Goal: Complete application form: Complete application form

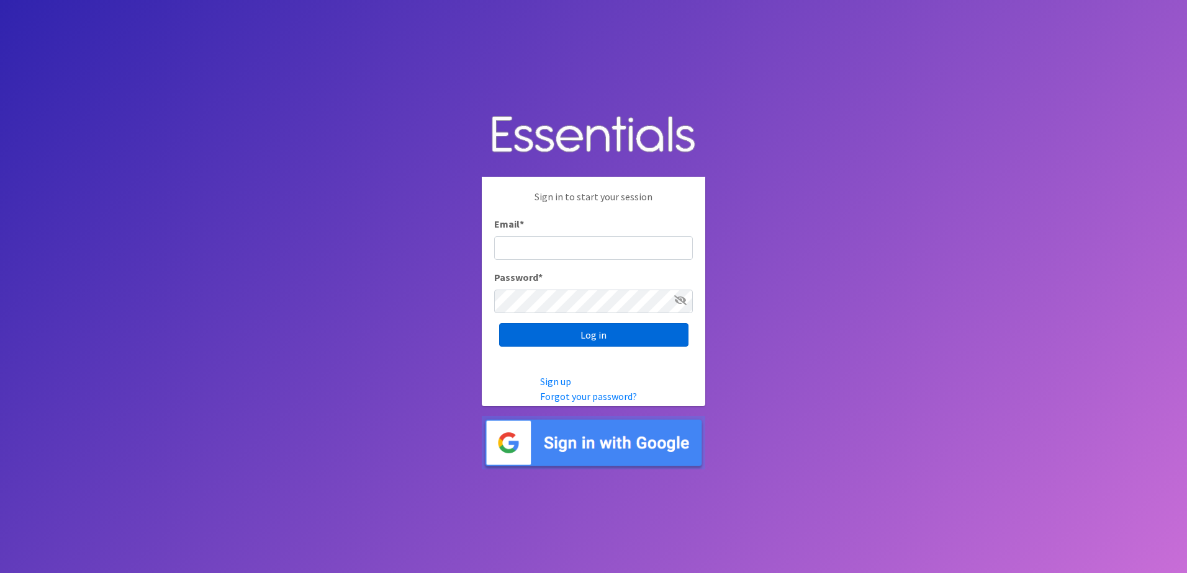
type input "[EMAIL_ADDRESS][DOMAIN_NAME]"
click at [598, 338] on input "Log in" at bounding box center [593, 335] width 189 height 24
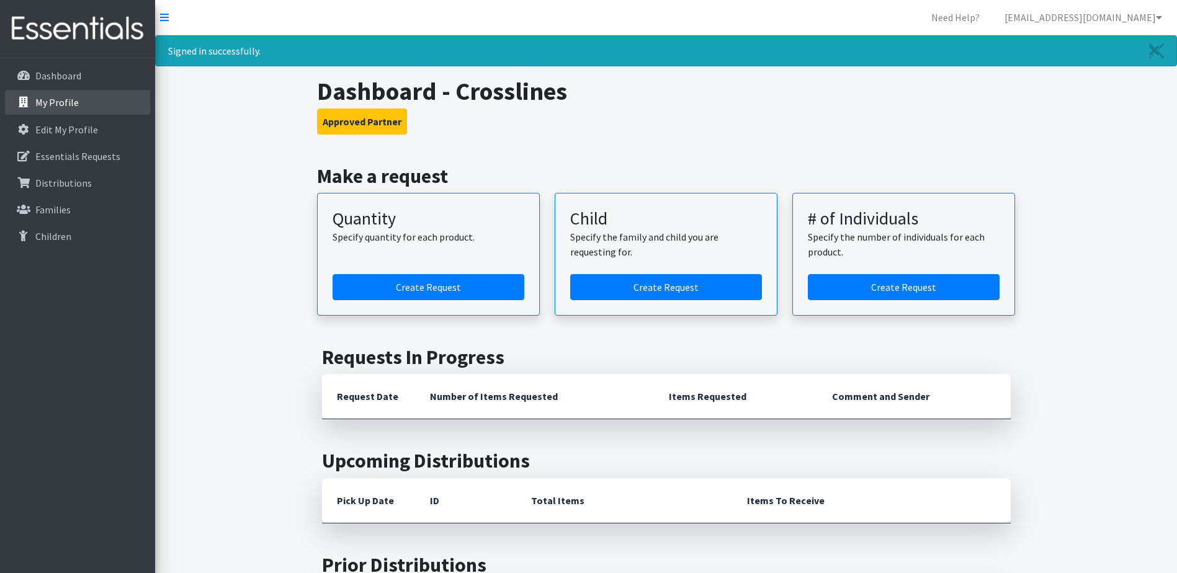
click at [72, 98] on p "My Profile" at bounding box center [56, 102] width 43 height 12
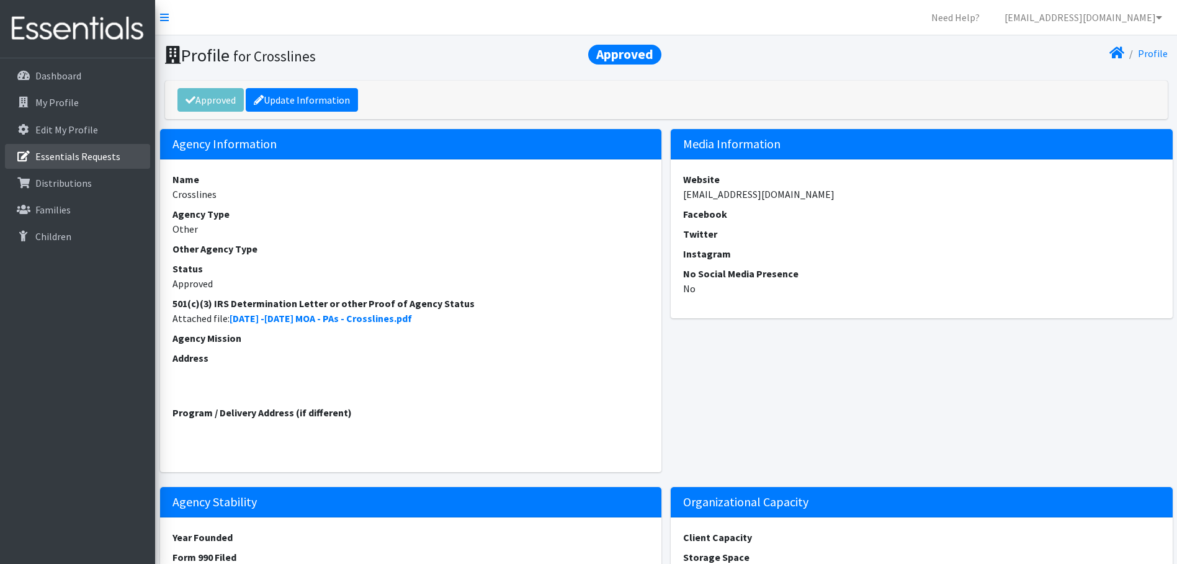
click at [66, 166] on link "Essentials Requests" at bounding box center [77, 156] width 145 height 25
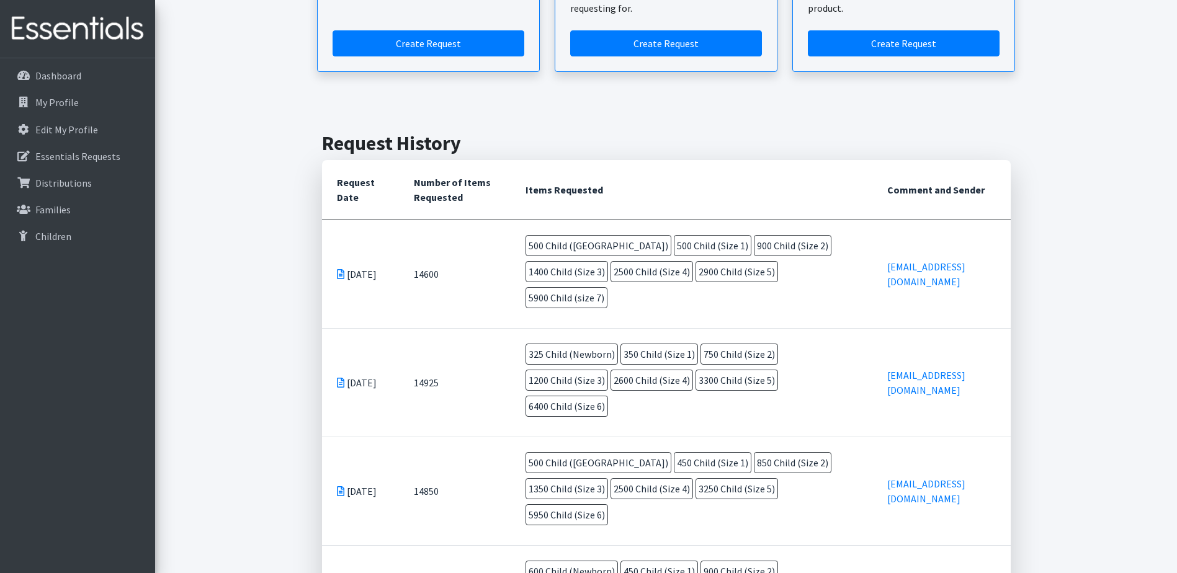
scroll to position [186, 0]
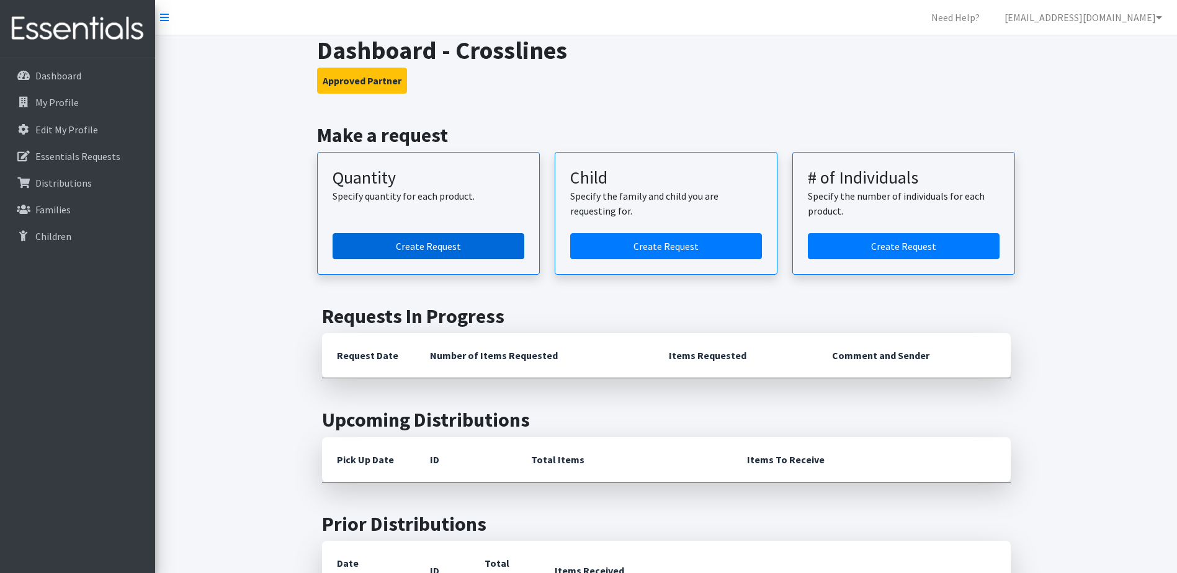
click at [426, 246] on link "Create Request" at bounding box center [429, 246] width 192 height 26
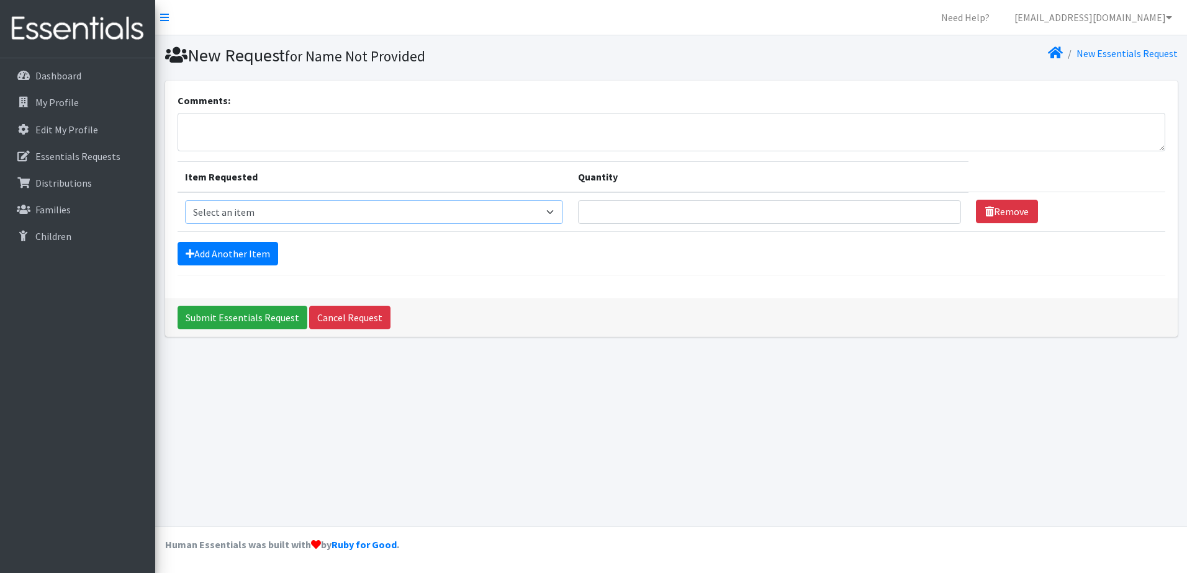
click at [348, 215] on select "Select an item C-Pull-Ups (5T-6T) C-Youth Briefs Md Child (Newborn) Child (Size…" at bounding box center [374, 212] width 378 height 24
select select "3061"
click at [185, 200] on select "Select an item C-Pull-Ups (5T-6T) C-Youth Briefs Md Child (Newborn) Child (Size…" at bounding box center [374, 212] width 378 height 24
click at [253, 256] on link "Add Another Item" at bounding box center [227, 254] width 101 height 24
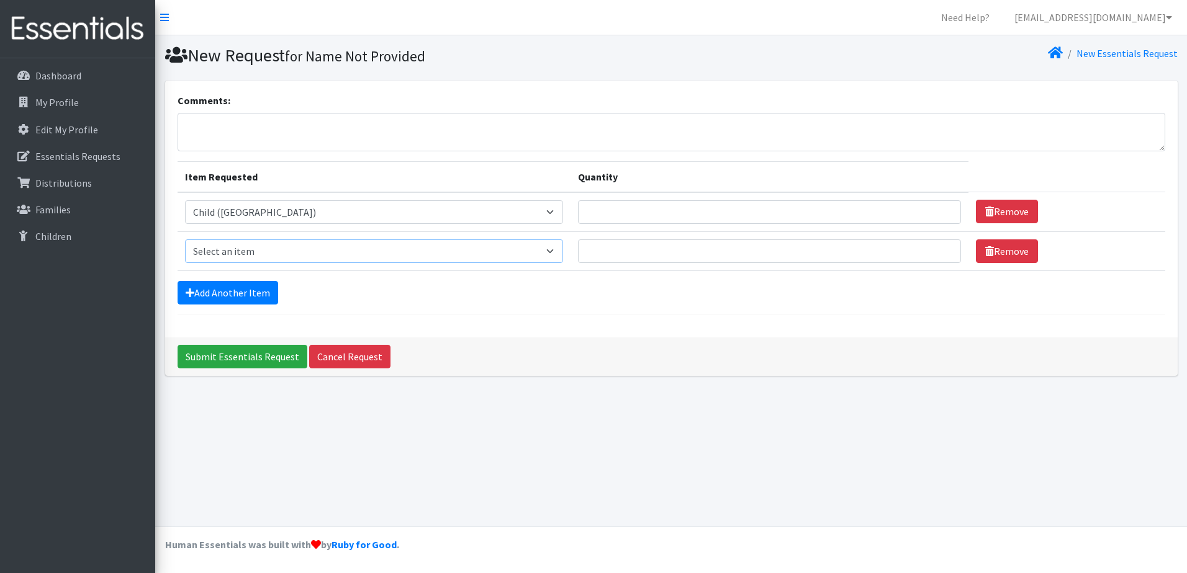
click at [261, 258] on select "Select an item C-Pull-Ups (5T-6T) C-Youth Briefs Md Child (Newborn) Child (Size…" at bounding box center [374, 252] width 378 height 24
select select "3063"
click at [185, 240] on select "Select an item C-Pull-Ups (5T-6T) C-Youth Briefs Md Child (Newborn) Child (Size…" at bounding box center [374, 252] width 378 height 24
click at [251, 299] on link "Add Another Item" at bounding box center [227, 293] width 101 height 24
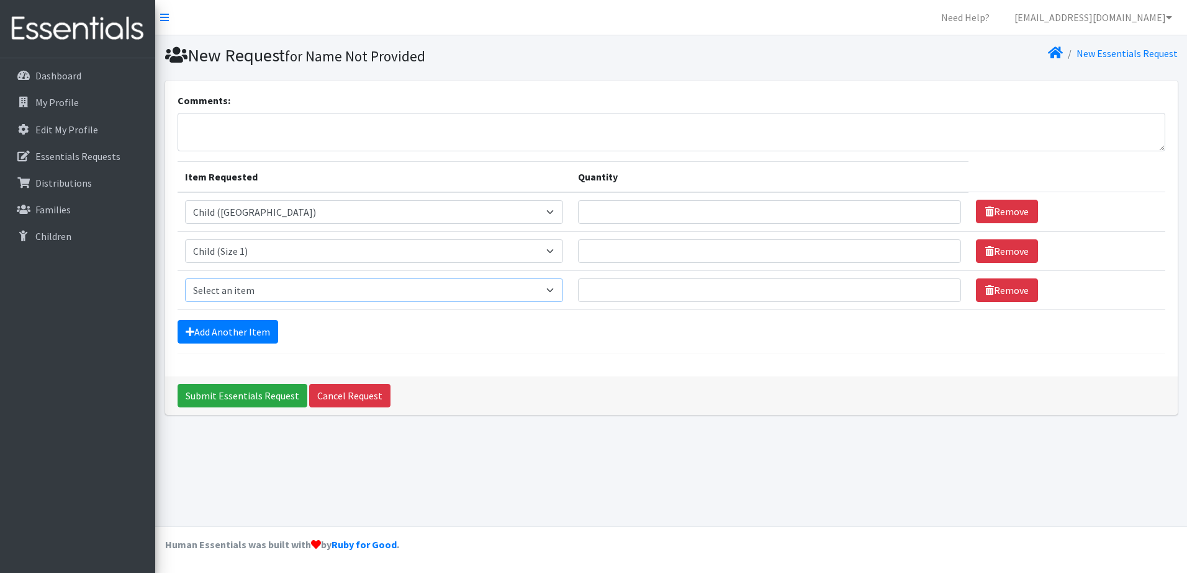
click at [265, 296] on select "Select an item C-Pull-Ups (5T-6T) C-Youth Briefs Md Child (Newborn) Child (Size…" at bounding box center [374, 291] width 378 height 24
select select "3065"
click at [185, 279] on select "Select an item C-Pull-Ups (5T-6T) C-Youth Briefs Md Child (Newborn) Child (Size…" at bounding box center [374, 291] width 378 height 24
click at [241, 336] on link "Add Another Item" at bounding box center [227, 332] width 101 height 24
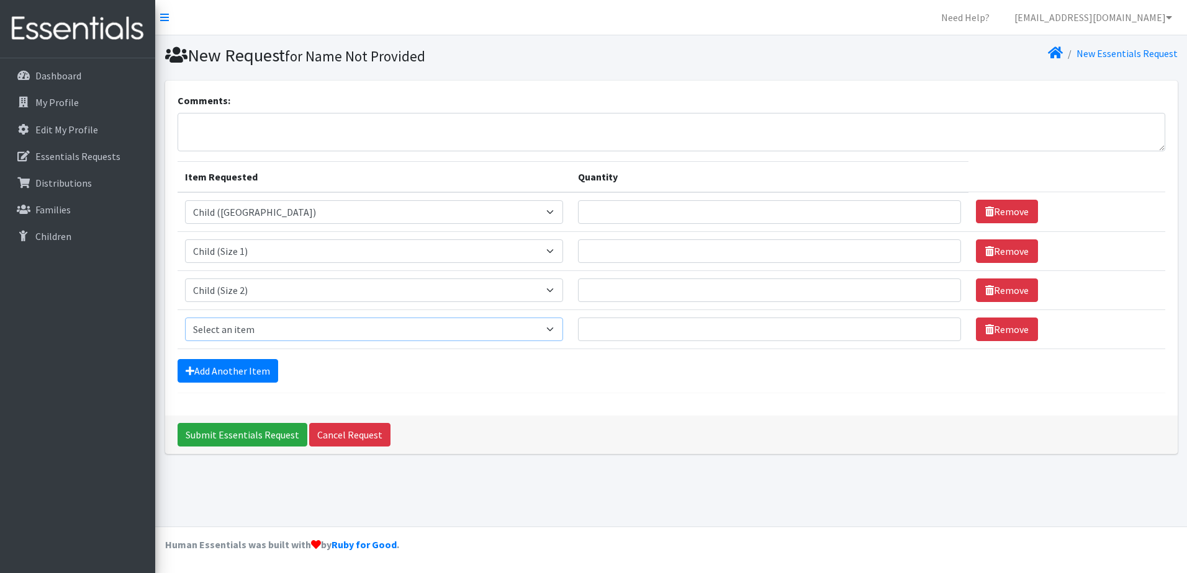
click at [265, 334] on select "Select an item C-Pull-Ups (5T-6T) C-Youth Briefs Md Child (Newborn) Child (Size…" at bounding box center [374, 330] width 378 height 24
select select "3067"
click at [185, 318] on select "Select an item C-Pull-Ups (5T-6T) C-Youth Briefs Md Child (Newborn) Child (Size…" at bounding box center [374, 330] width 378 height 24
click at [244, 374] on link "Add Another Item" at bounding box center [227, 371] width 101 height 24
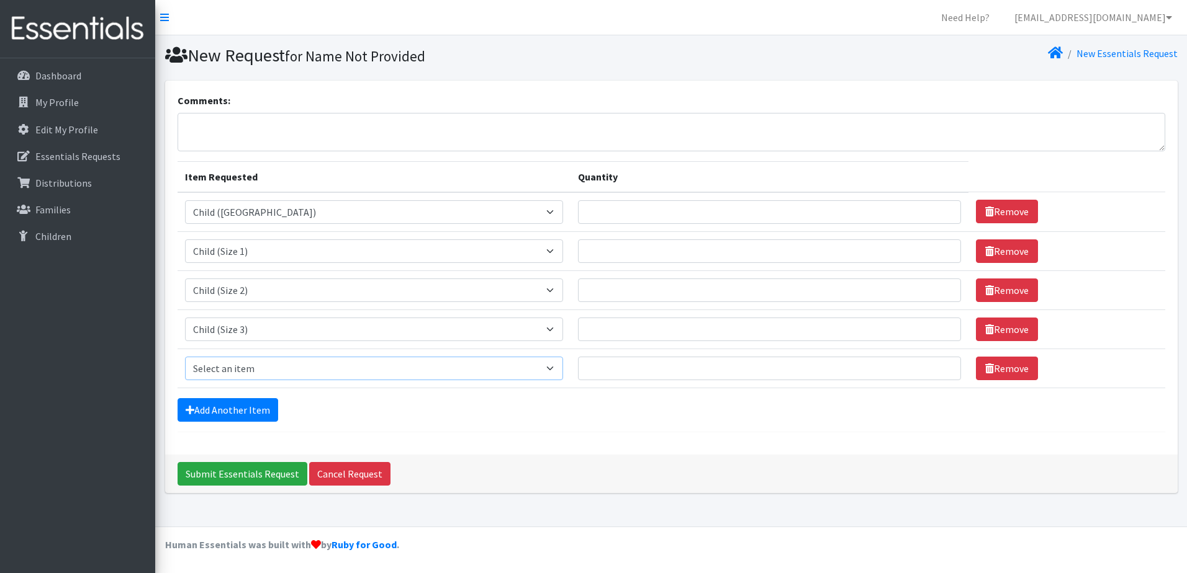
click at [259, 373] on select "Select an item C-Pull-Ups (5T-6T) C-Youth Briefs Md Child (Newborn) Child (Size…" at bounding box center [374, 369] width 378 height 24
select select "3070"
click at [185, 357] on select "Select an item C-Pull-Ups (5T-6T) C-Youth Briefs Md Child (Newborn) Child (Size…" at bounding box center [374, 369] width 378 height 24
click at [236, 409] on link "Add Another Item" at bounding box center [227, 410] width 101 height 24
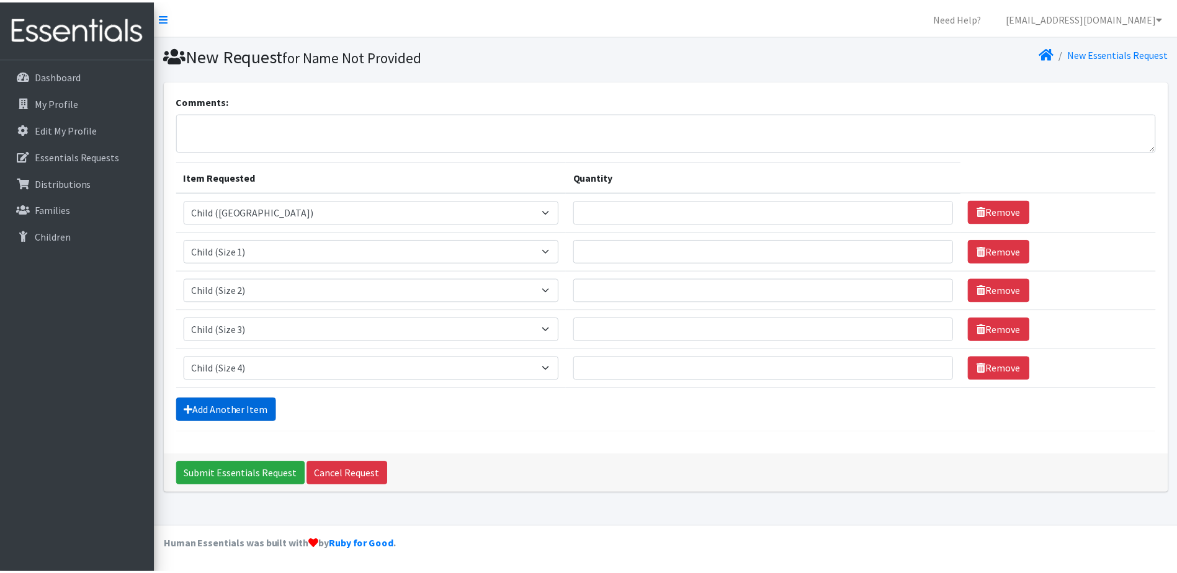
scroll to position [16, 0]
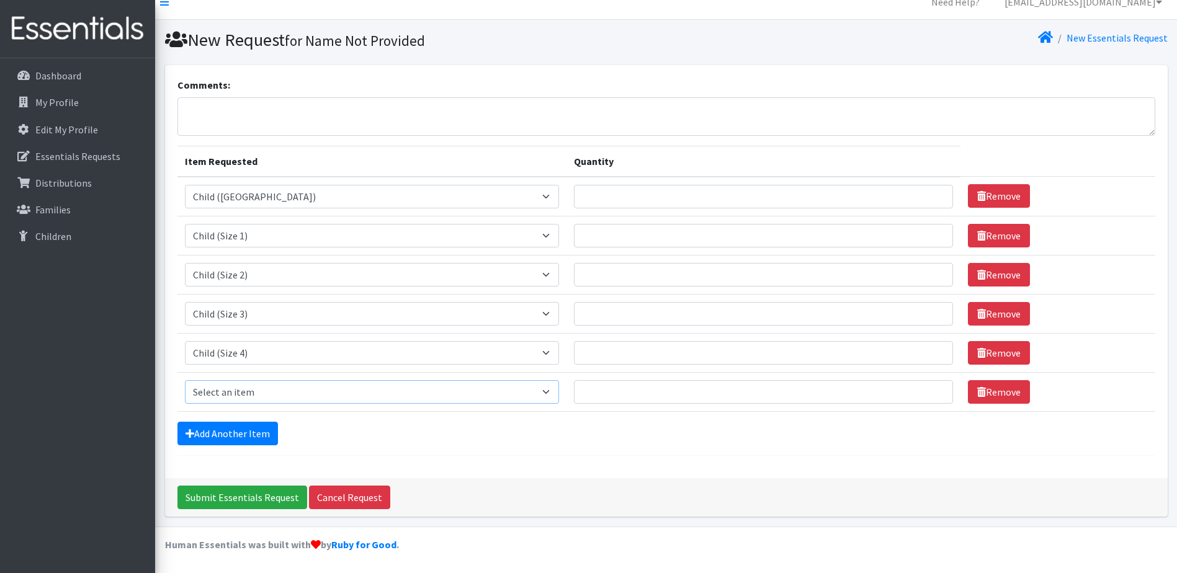
click at [247, 396] on select "Select an item C-Pull-Ups (5T-6T) C-Youth Briefs Md Child (Newborn) Child (Size…" at bounding box center [372, 392] width 374 height 24
select select "3068"
click at [185, 380] on select "Select an item C-Pull-Ups (5T-6T) C-Youth Briefs Md Child (Newborn) Child (Size…" at bounding box center [372, 392] width 374 height 24
click at [241, 427] on link "Add Another Item" at bounding box center [227, 434] width 101 height 24
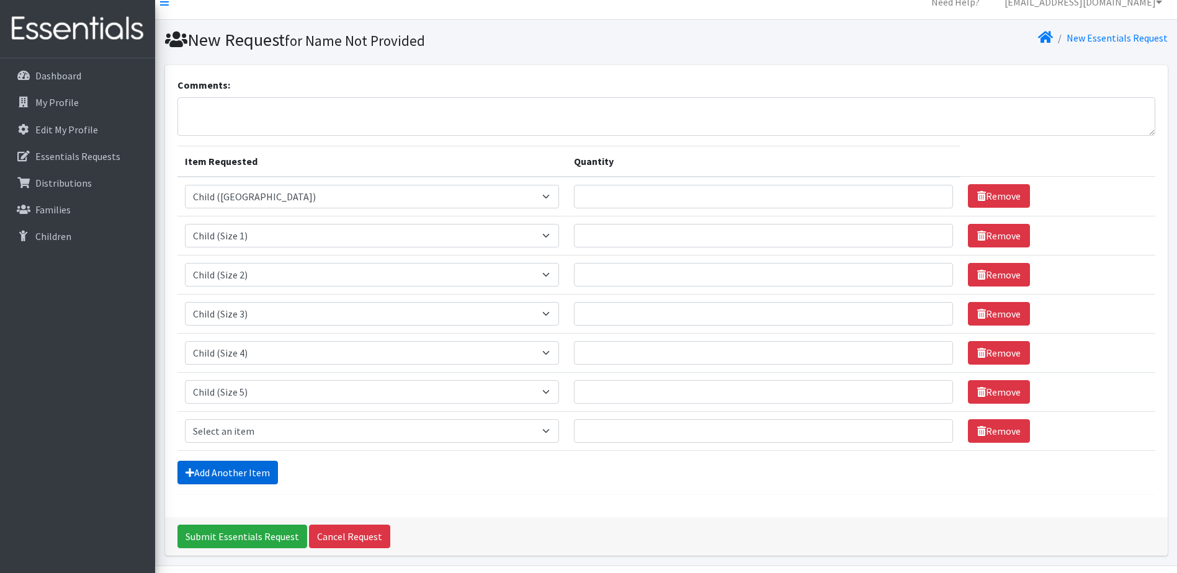
scroll to position [55, 0]
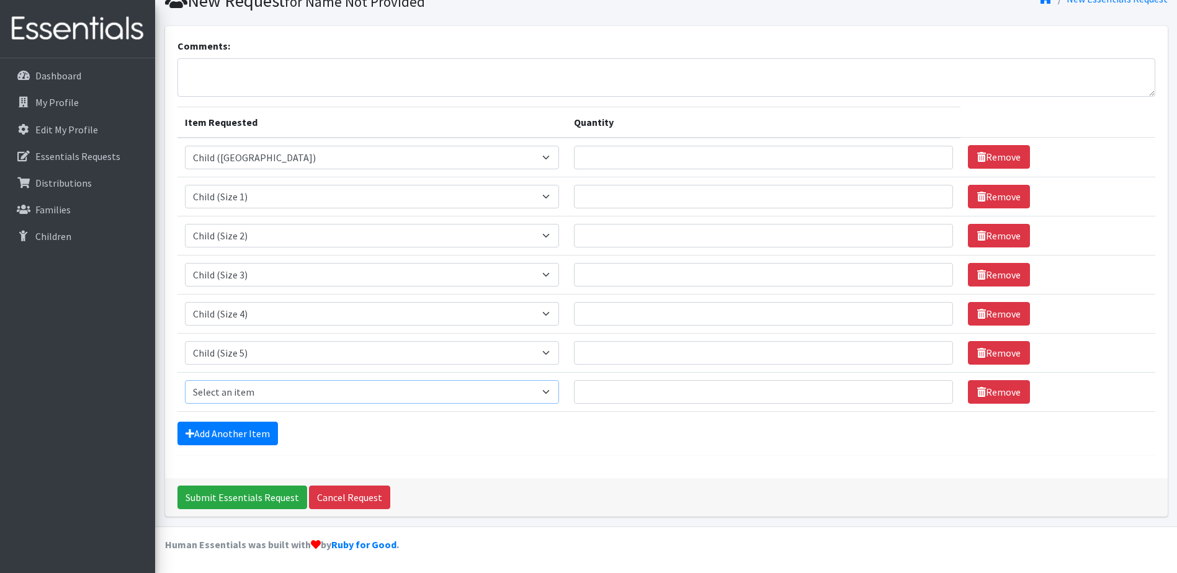
click at [249, 392] on select "Select an item C-Pull-Ups (5T-6T) C-Youth Briefs Md Child (Newborn) Child (Size…" at bounding box center [372, 392] width 374 height 24
select select "14435"
click at [185, 380] on select "Select an item C-Pull-Ups (5T-6T) C-Youth Briefs Md Child (Newborn) Child (Size…" at bounding box center [372, 392] width 374 height 24
click at [347, 433] on div "Add Another Item" at bounding box center [666, 434] width 978 height 24
click at [607, 158] on input "Quantity" at bounding box center [763, 158] width 379 height 24
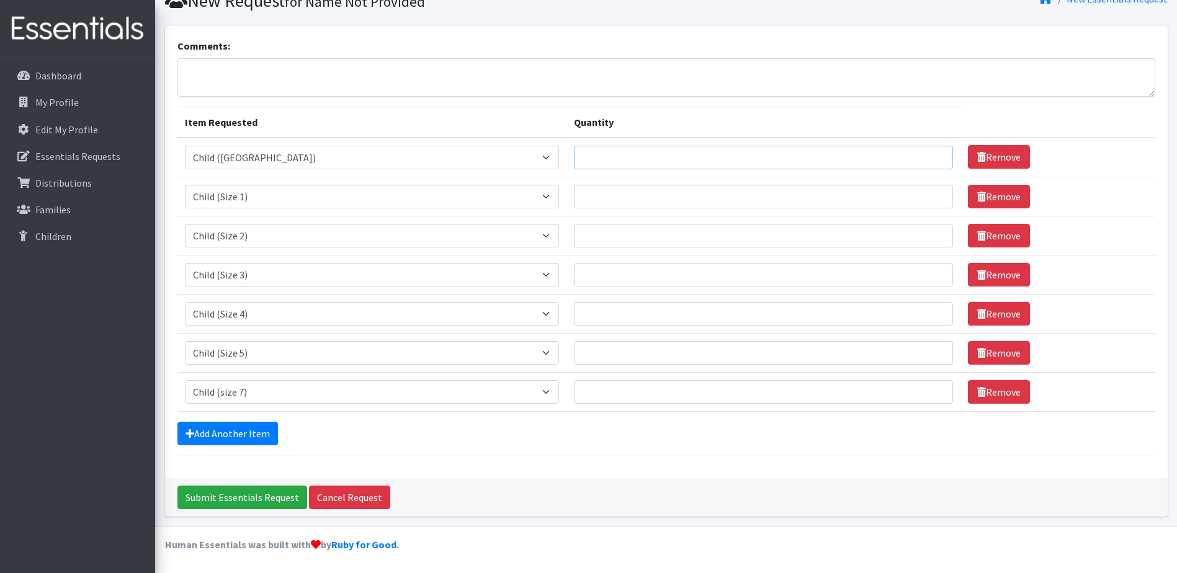
click at [595, 160] on input "Quantity" at bounding box center [763, 158] width 379 height 24
type input "500"
click at [590, 197] on input "Quantity" at bounding box center [763, 197] width 379 height 24
type input "500"
click at [574, 232] on input "Quantity" at bounding box center [763, 236] width 379 height 24
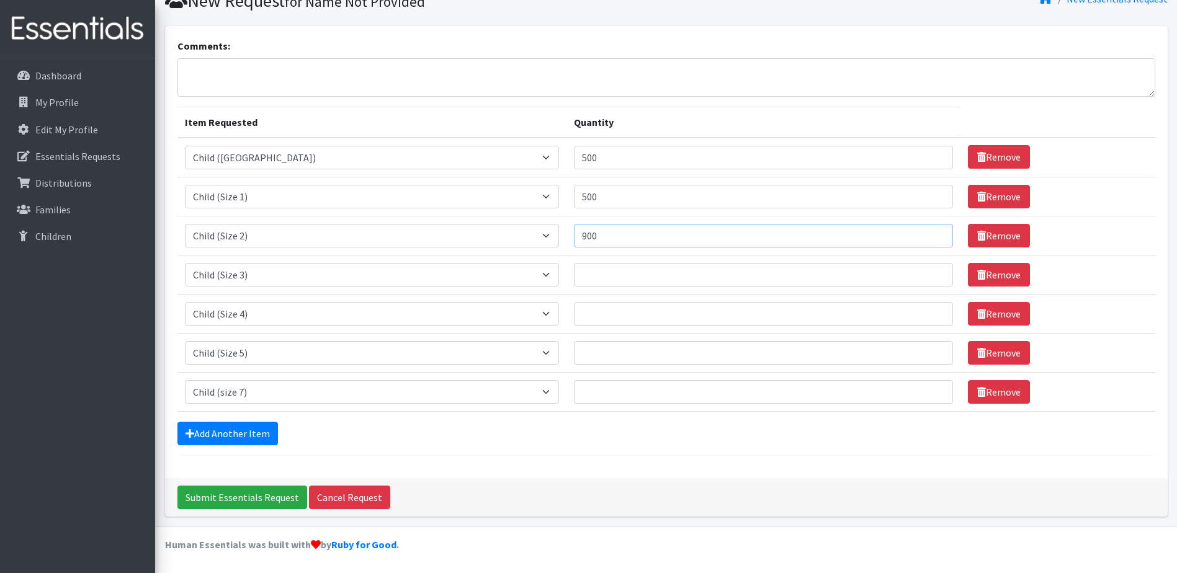
type input "900"
click at [603, 274] on input "Quantity" at bounding box center [763, 275] width 379 height 24
type input "1400"
click at [590, 314] on input "Quantity" at bounding box center [763, 314] width 379 height 24
type input "2500"
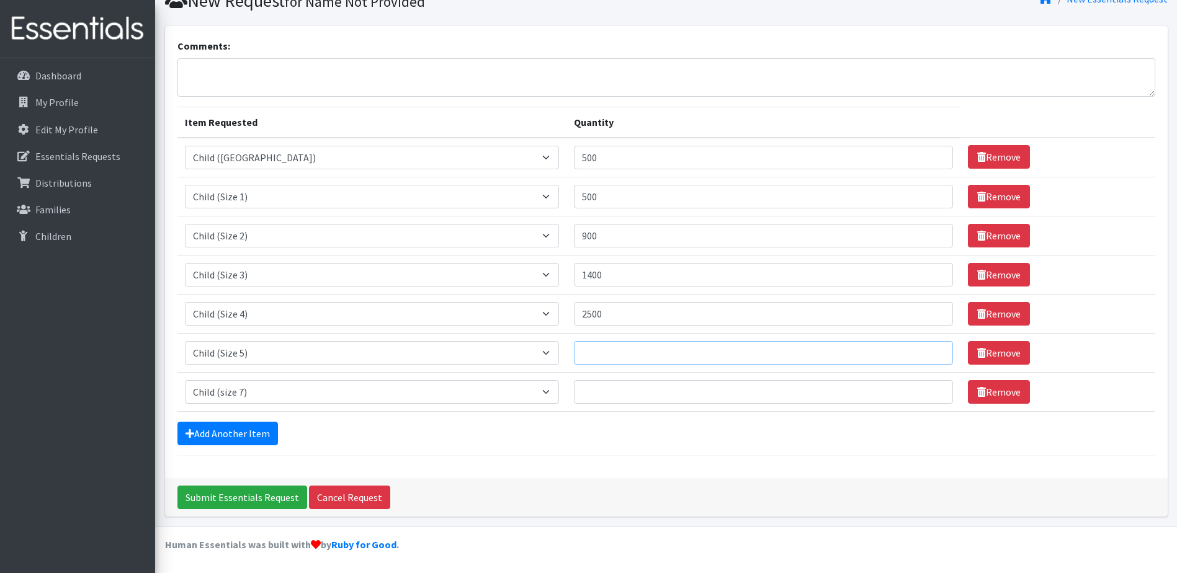
click at [574, 352] on input "Quantity" at bounding box center [763, 353] width 379 height 24
type input "2900"
click at [574, 393] on input "Quantity" at bounding box center [763, 392] width 379 height 24
type input "5900"
click at [275, 498] on input "Submit Essentials Request" at bounding box center [242, 498] width 130 height 24
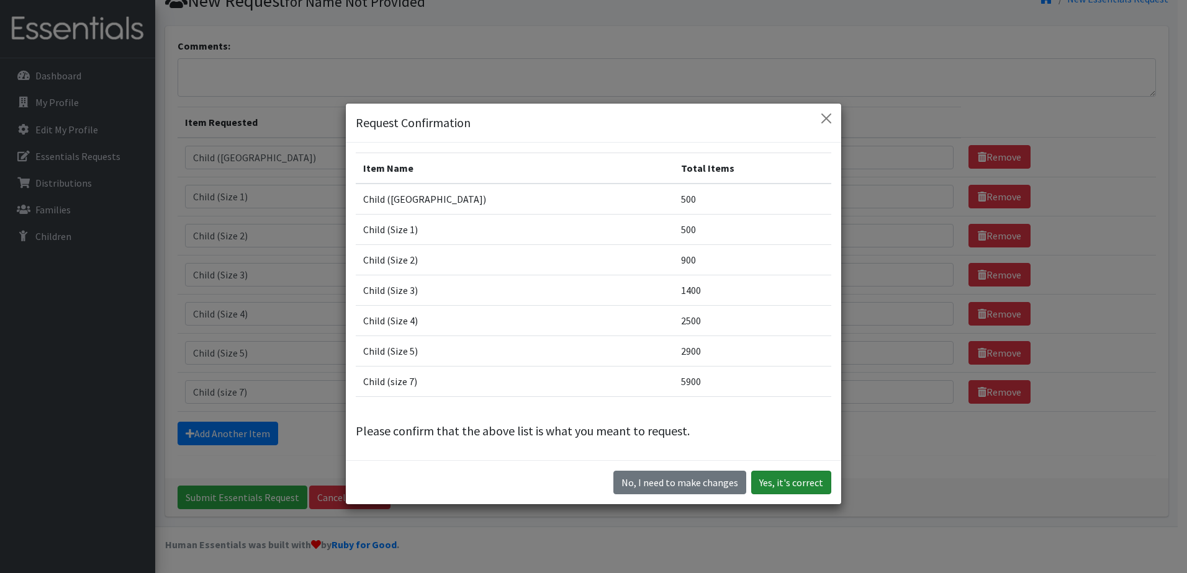
click at [777, 483] on button "Yes, it's correct" at bounding box center [791, 483] width 80 height 24
